Goal: Information Seeking & Learning: Check status

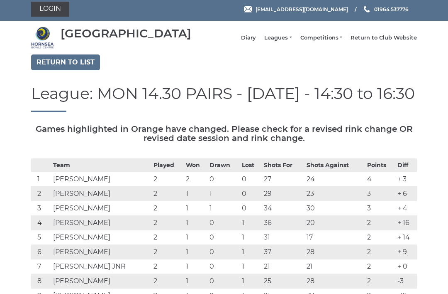
scroll to position [3, 0]
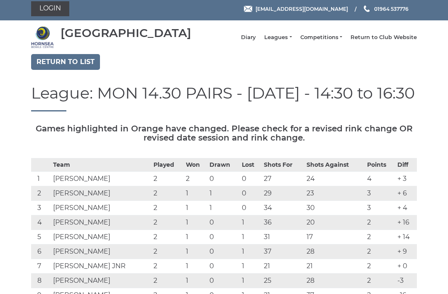
click at [81, 70] on link "Return to list" at bounding box center [65, 62] width 69 height 16
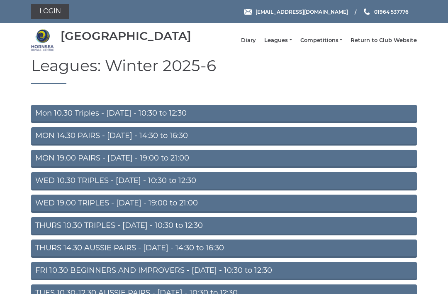
click at [229, 209] on link "WED 19.00 TRIPLES - Wednesday - 19:00 to 21:00" at bounding box center [224, 203] width 386 height 18
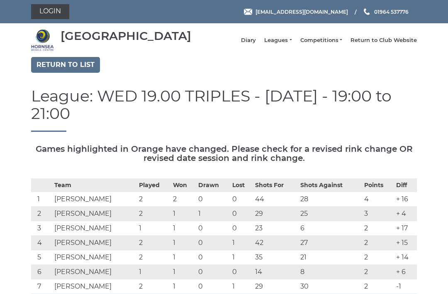
click at [80, 69] on link "Return to list" at bounding box center [65, 65] width 69 height 16
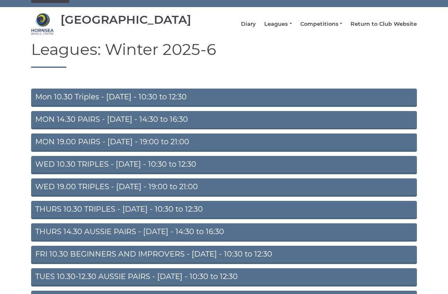
scroll to position [21, 0]
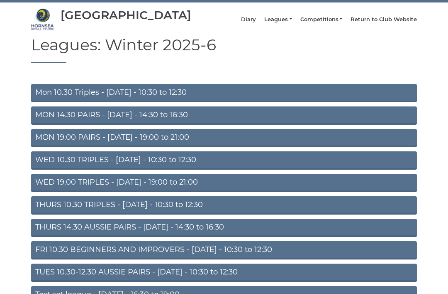
click at [228, 210] on link "THURS 10.30 TRIPLES - Thursday - 10:30 to 12:30" at bounding box center [224, 205] width 386 height 18
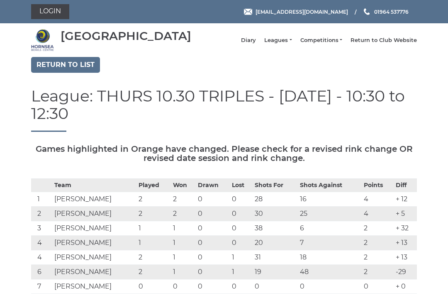
click at [69, 70] on link "Return to list" at bounding box center [65, 65] width 69 height 16
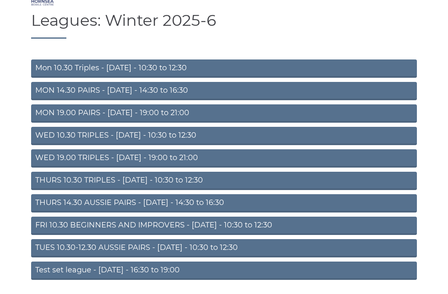
scroll to position [51, 0]
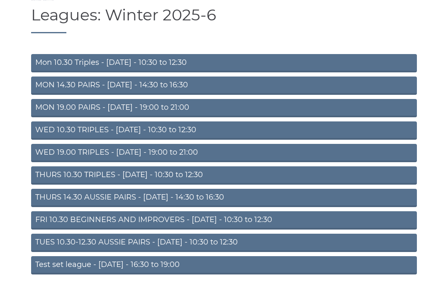
click at [226, 134] on link "WED 10.30 TRIPLES - Wednesday - 10:30 to 12:30" at bounding box center [224, 130] width 386 height 18
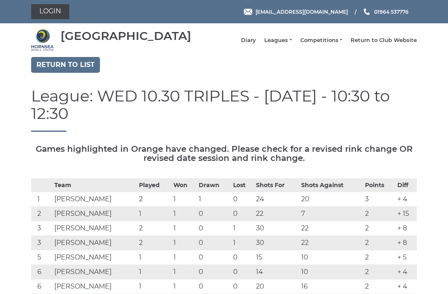
click at [256, 42] on link "Diary" at bounding box center [248, 40] width 15 height 7
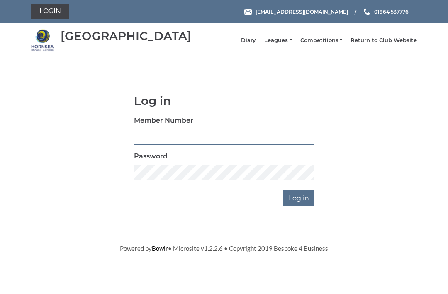
type input "0045"
click at [300, 204] on input "Log in" at bounding box center [299, 198] width 31 height 16
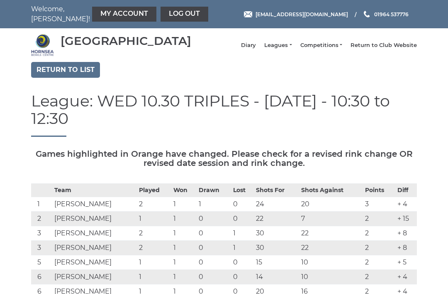
click at [256, 46] on link "Diary" at bounding box center [248, 45] width 15 height 7
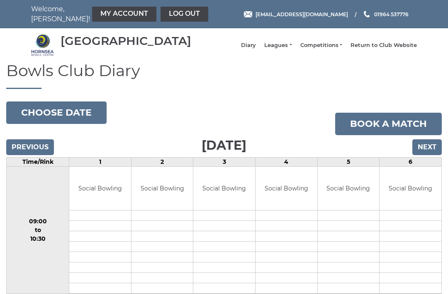
click at [432, 152] on input "Next" at bounding box center [427, 147] width 29 height 16
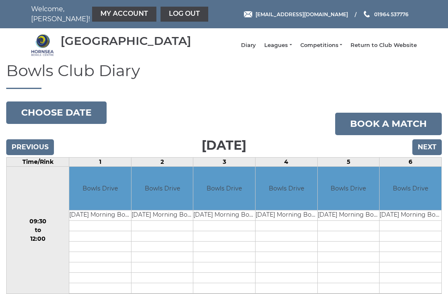
click at [433, 153] on input "Next" at bounding box center [427, 147] width 29 height 16
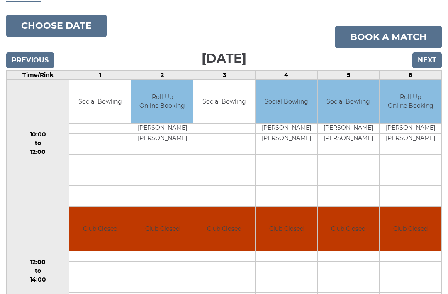
scroll to position [84, 0]
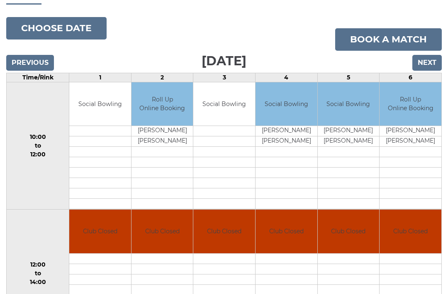
click at [428, 69] on input "Next" at bounding box center [427, 63] width 29 height 16
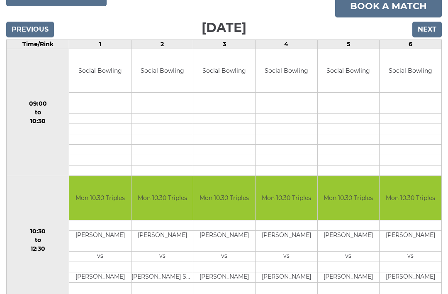
scroll to position [112, 0]
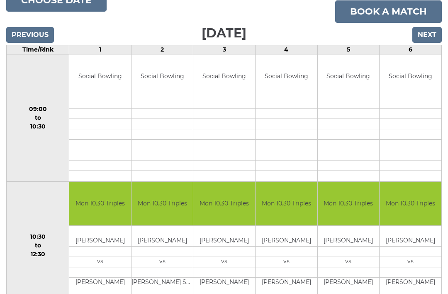
click at [431, 42] on input "Next" at bounding box center [427, 35] width 29 height 16
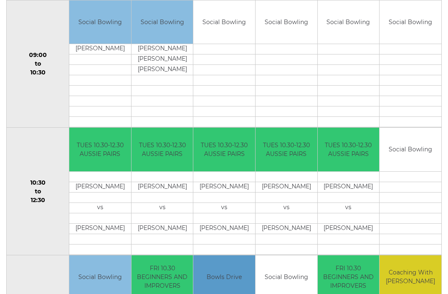
scroll to position [165, 0]
